Goal: Navigation & Orientation: Find specific page/section

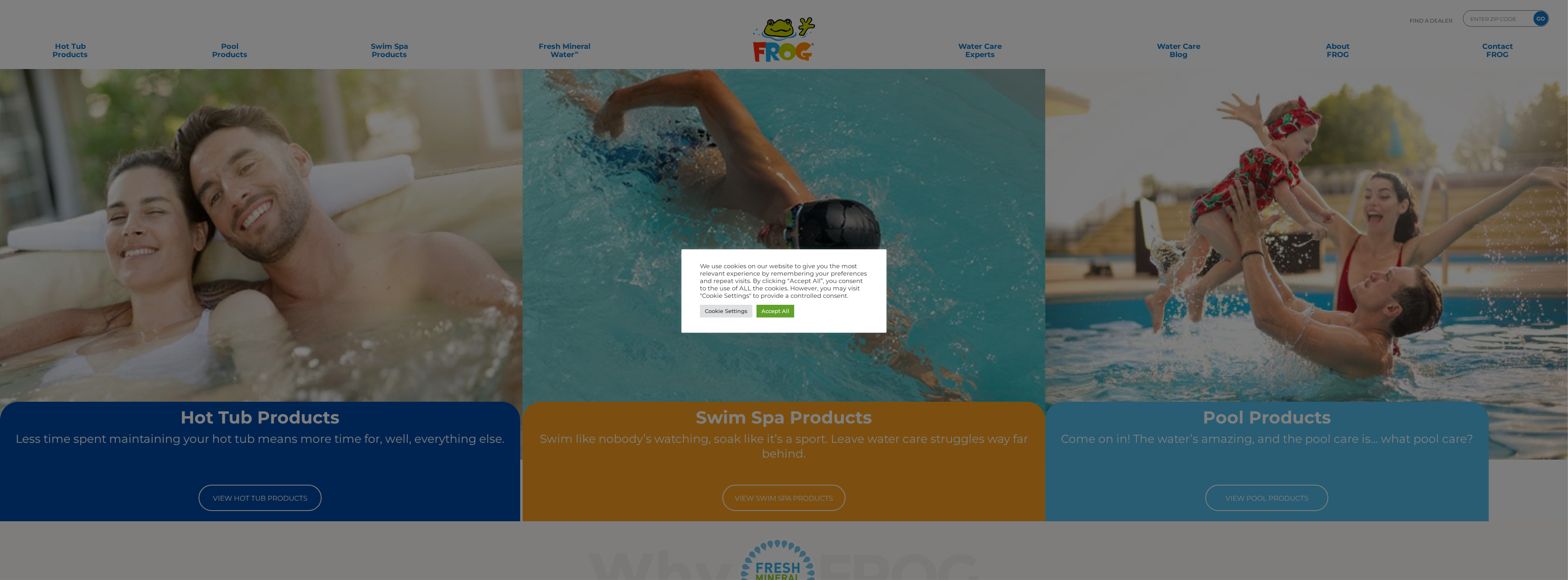
click at [753, 175] on div at bounding box center [784, 290] width 1568 height 580
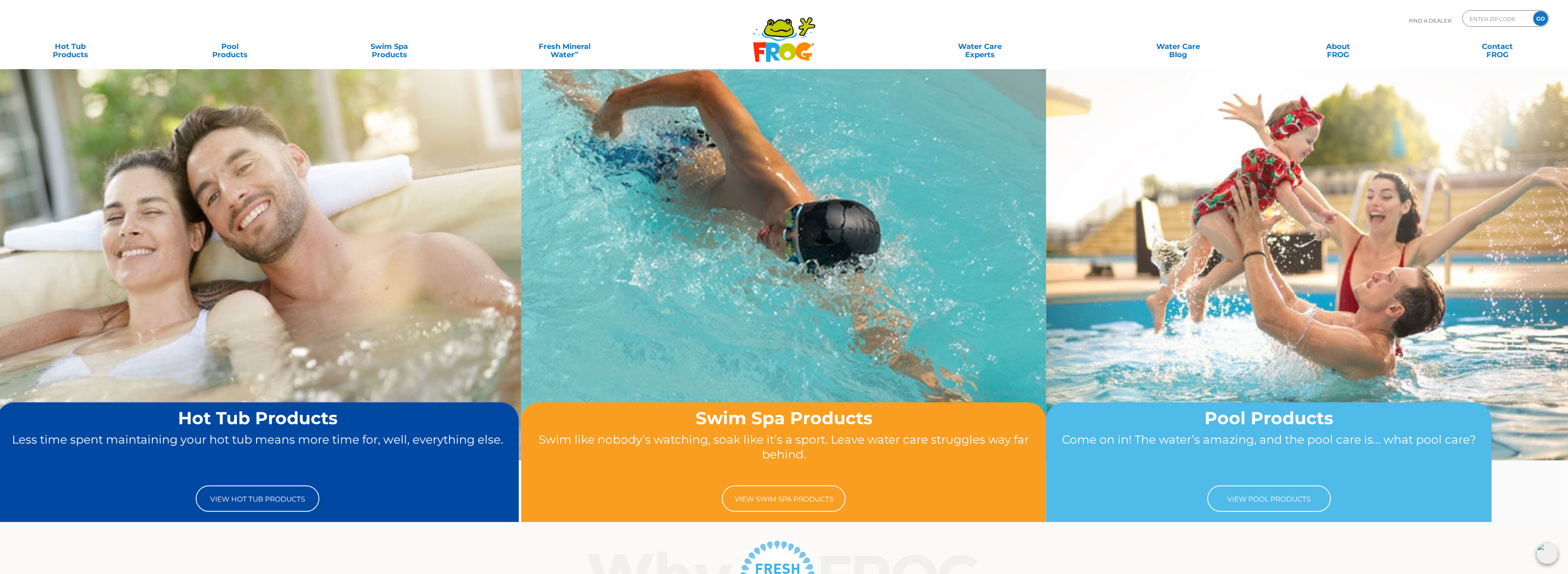
click at [775, 43] on icon at bounding box center [772, 52] width 14 height 19
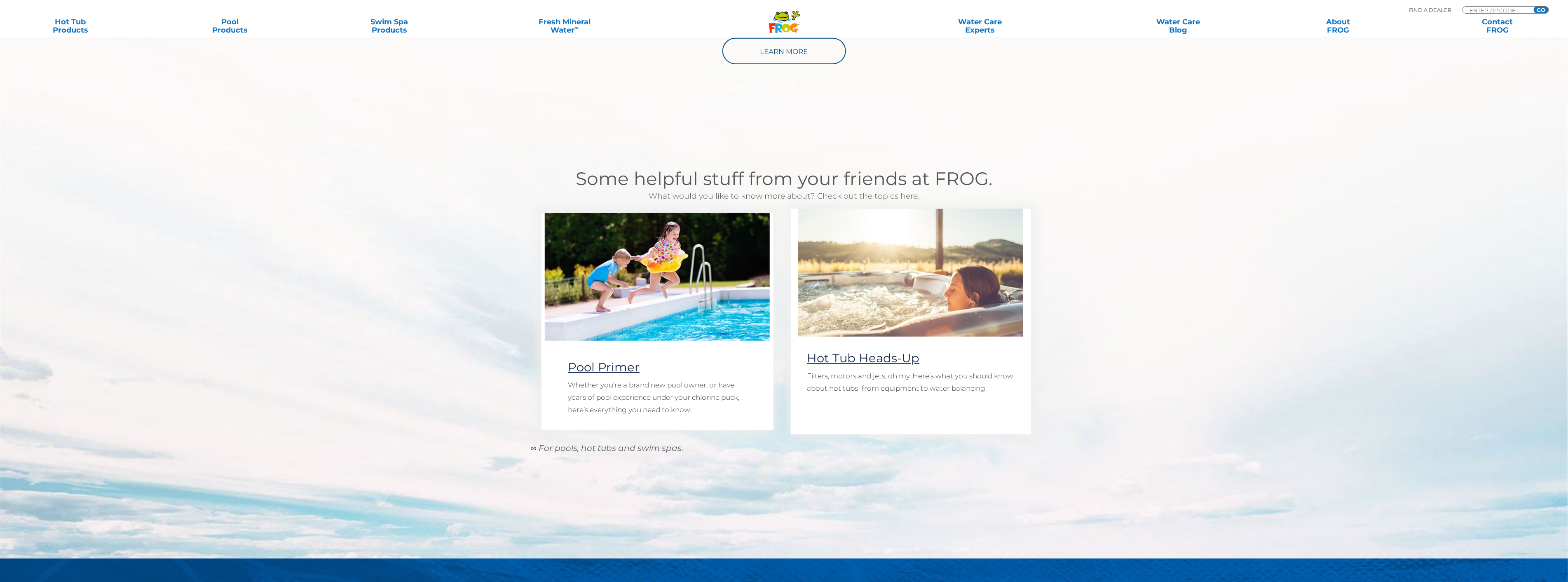
scroll to position [824, 0]
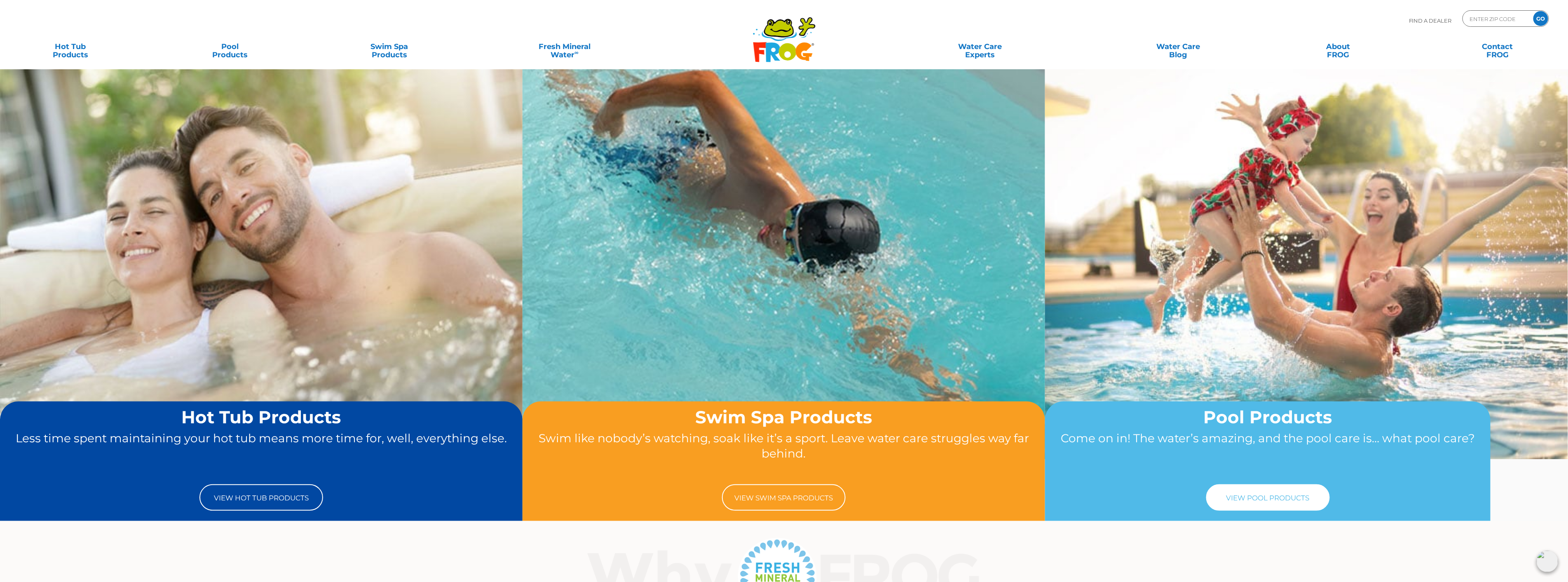
click at [1301, 504] on link "View Pool Products" at bounding box center [1268, 498] width 124 height 27
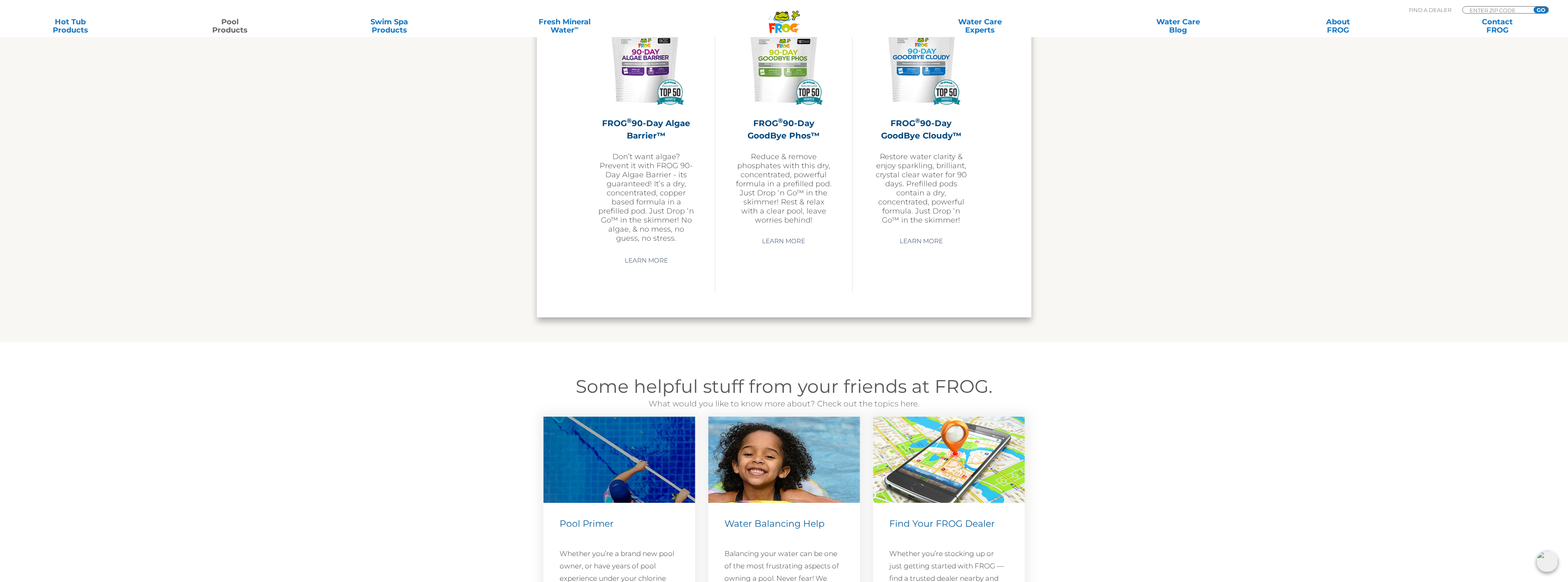
scroll to position [2610, 0]
